Goal: Task Accomplishment & Management: Manage account settings

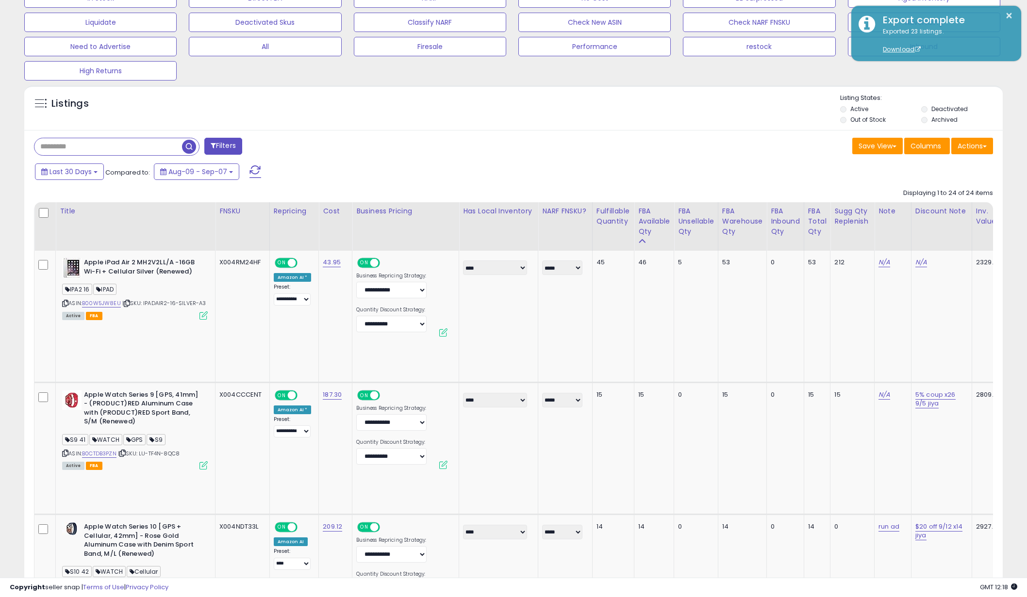
scroll to position [199, 568]
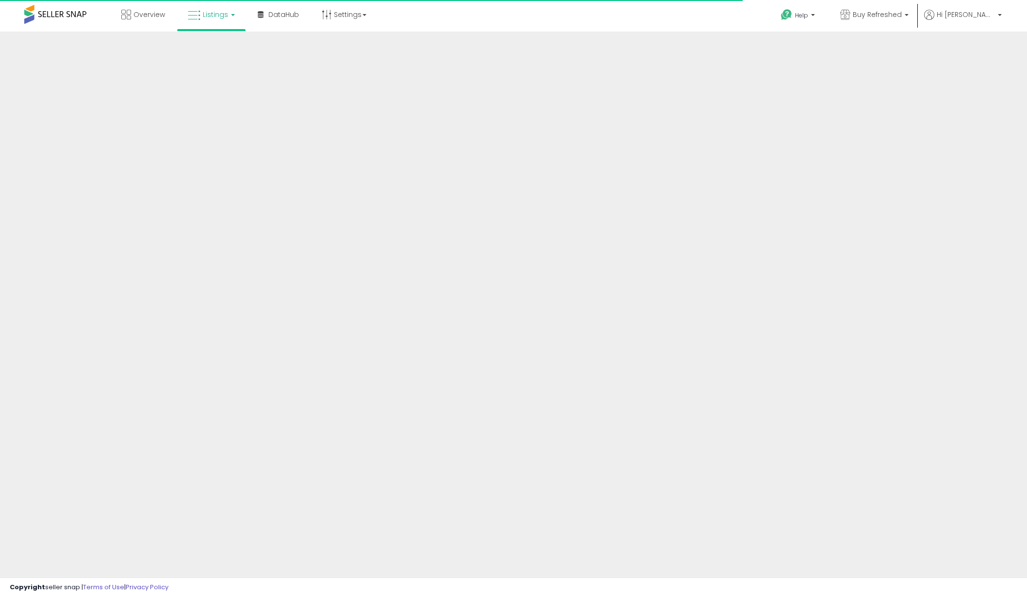
scroll to position [70, 0]
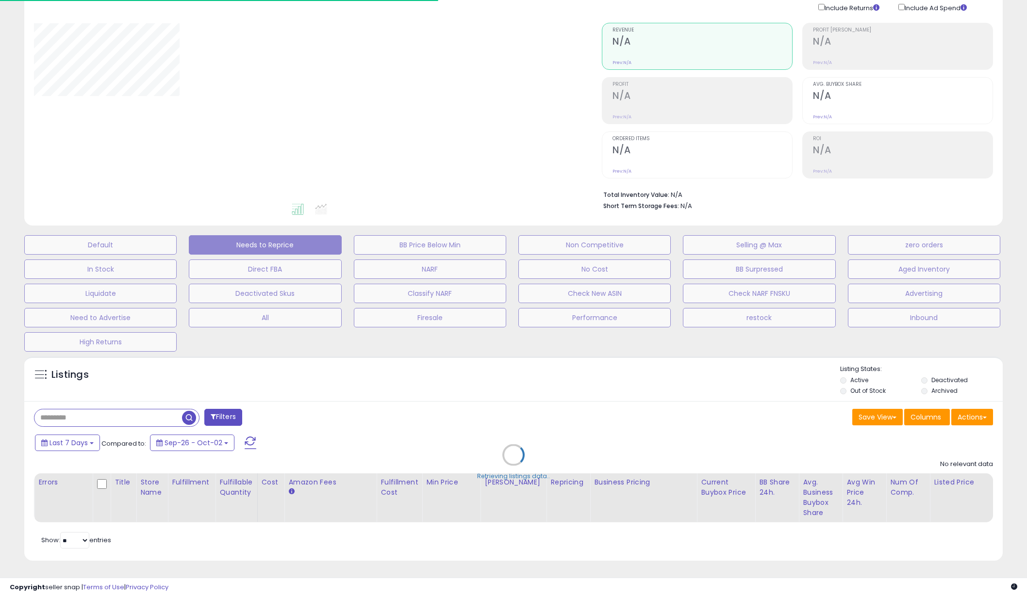
select select "**"
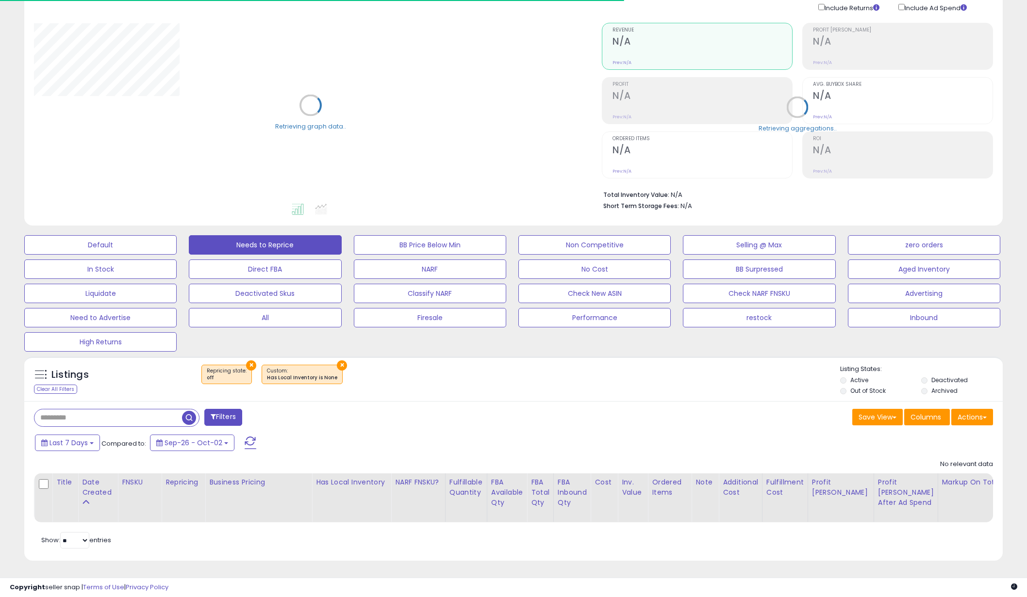
scroll to position [0, 0]
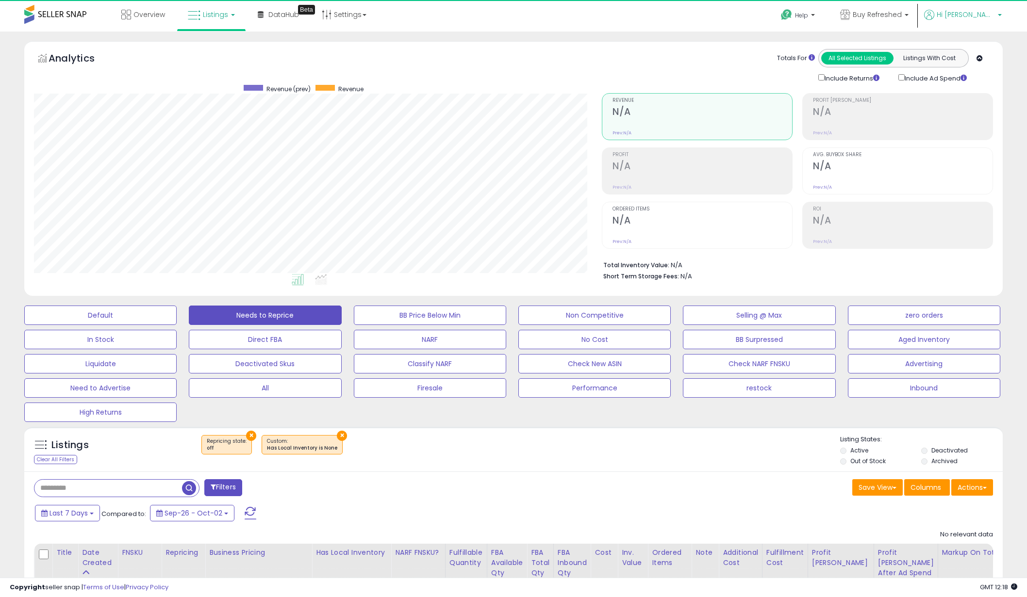
click at [983, 17] on span "Hi Jonathan" at bounding box center [965, 15] width 58 height 10
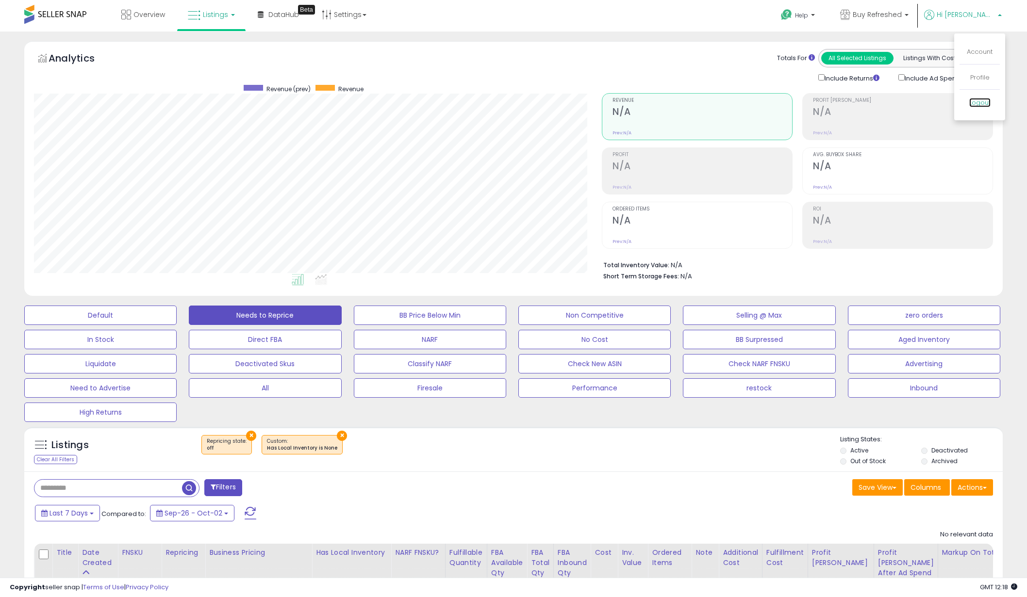
click at [975, 102] on link "Logout" at bounding box center [979, 102] width 21 height 9
